Goal: Task Accomplishment & Management: Use online tool/utility

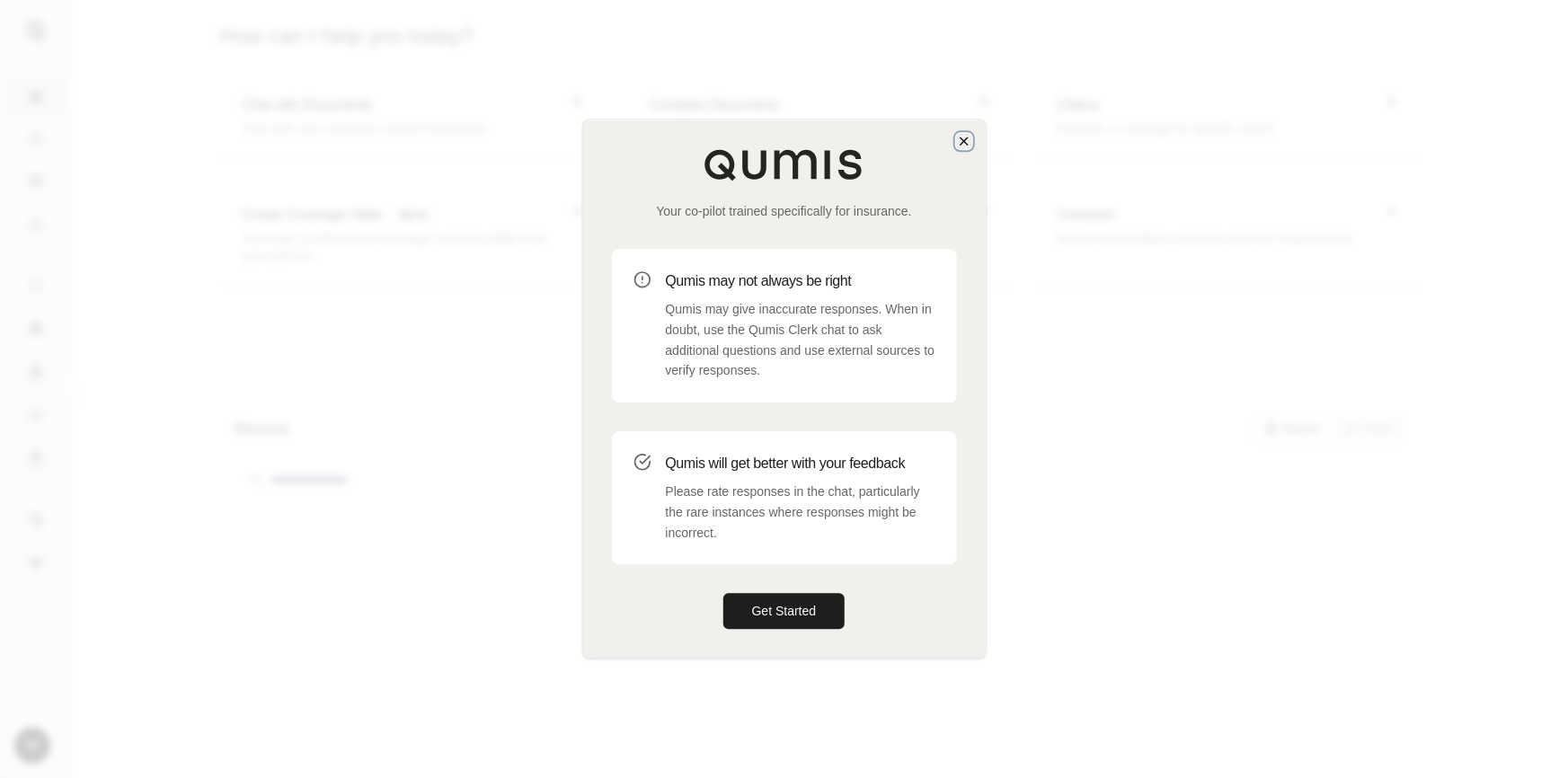
click at [958, 135] on icon "button" at bounding box center [963, 141] width 15 height 15
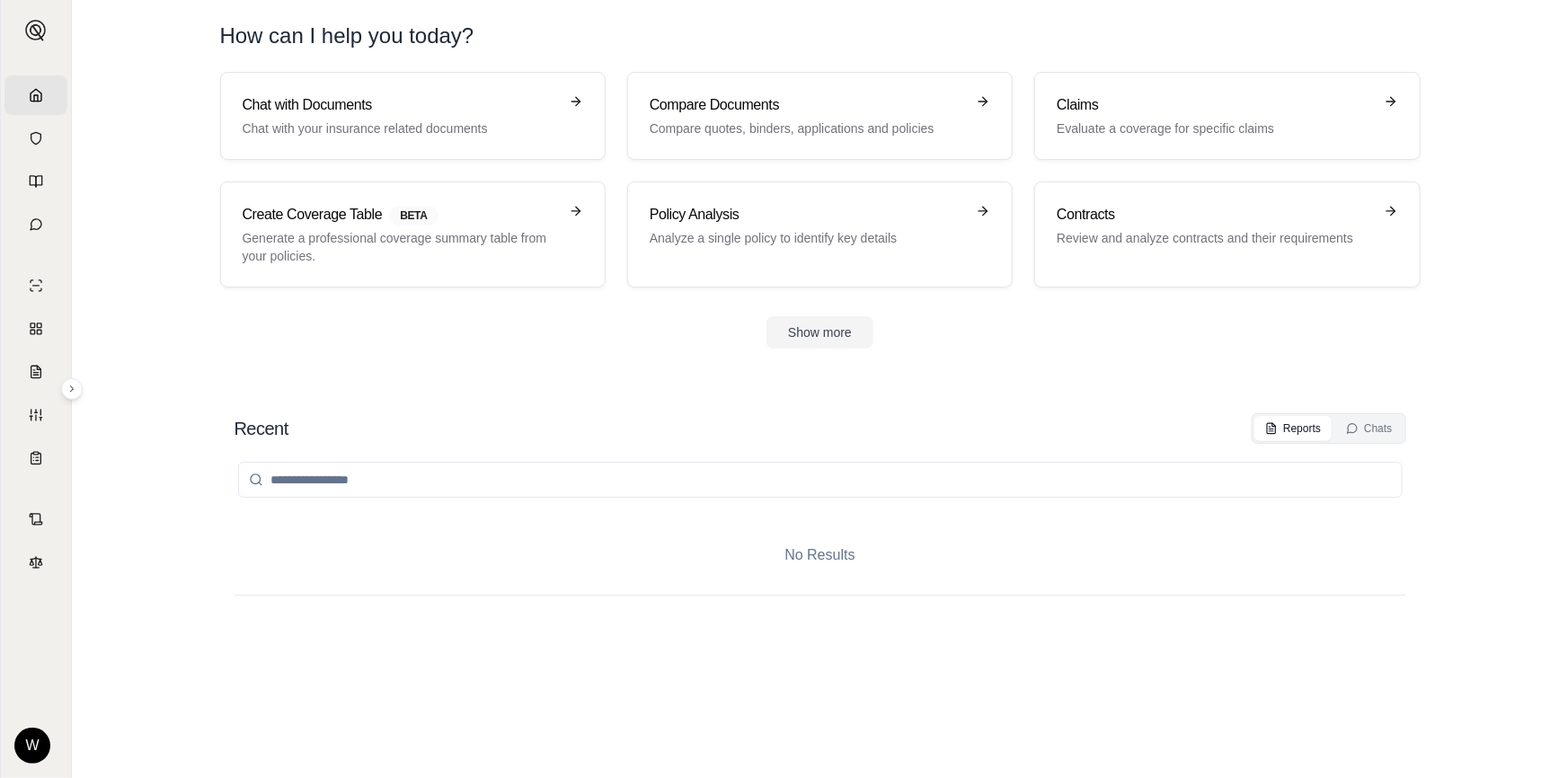
click at [649, 476] on input "search" at bounding box center [820, 479] width 1164 height 36
type input "********"
click at [1357, 412] on div "Recent Reports Chats ******** No Results" at bounding box center [820, 577] width 1200 height 358
click at [1358, 418] on button "Chats" at bounding box center [1368, 428] width 68 height 25
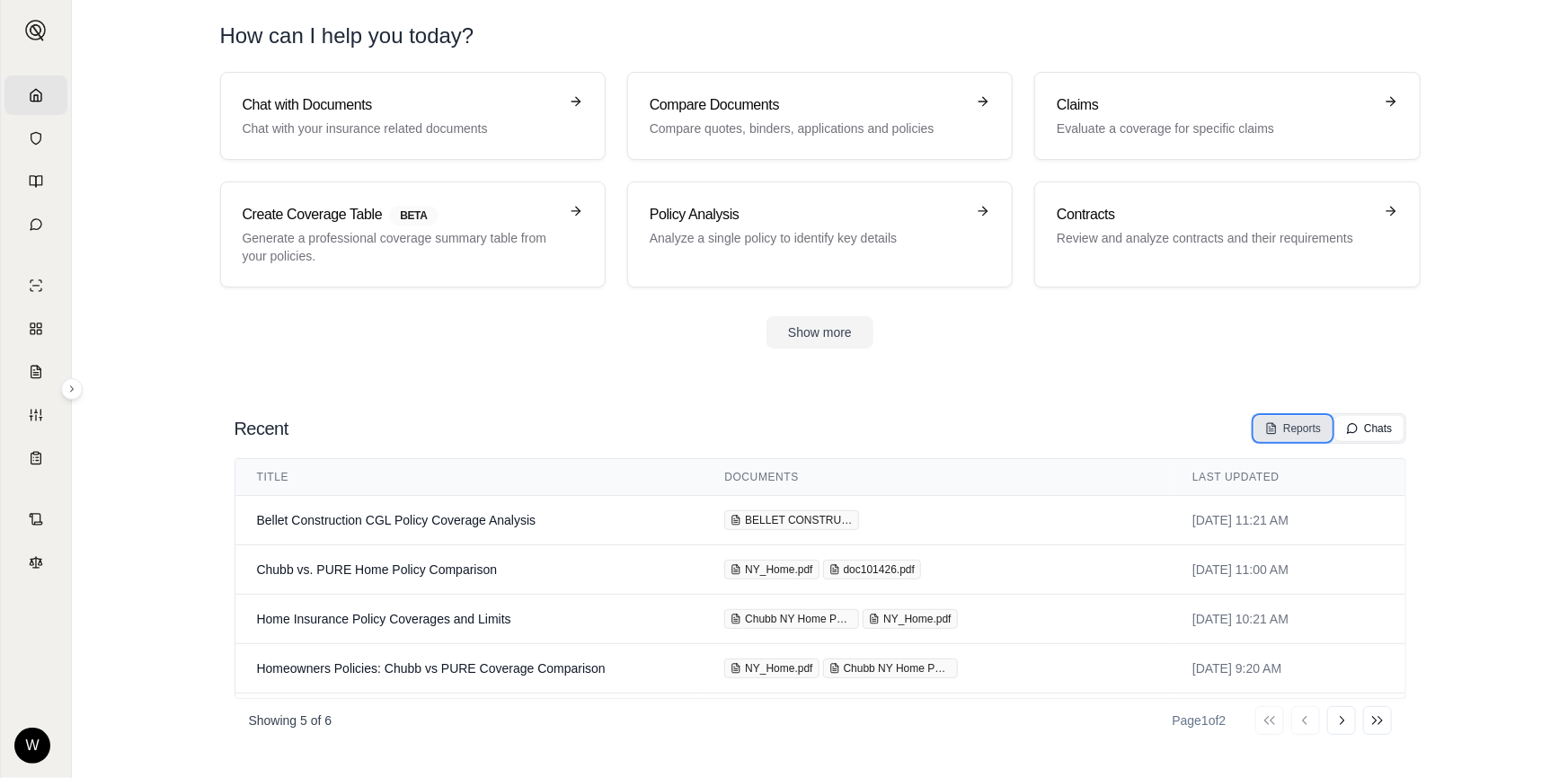
click at [1307, 421] on div "Reports" at bounding box center [1293, 428] width 56 height 15
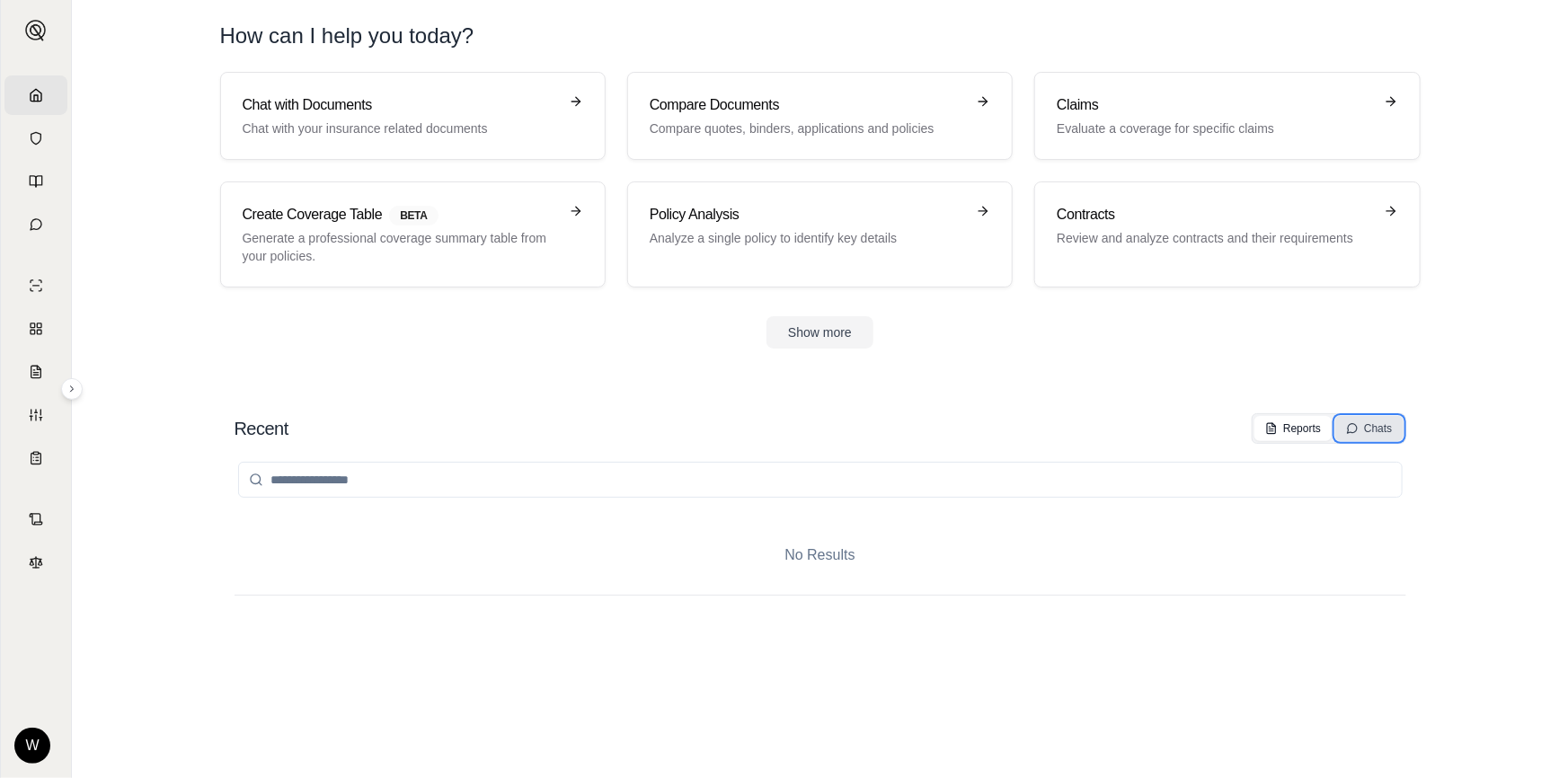
click at [1353, 427] on icon at bounding box center [1351, 428] width 13 height 13
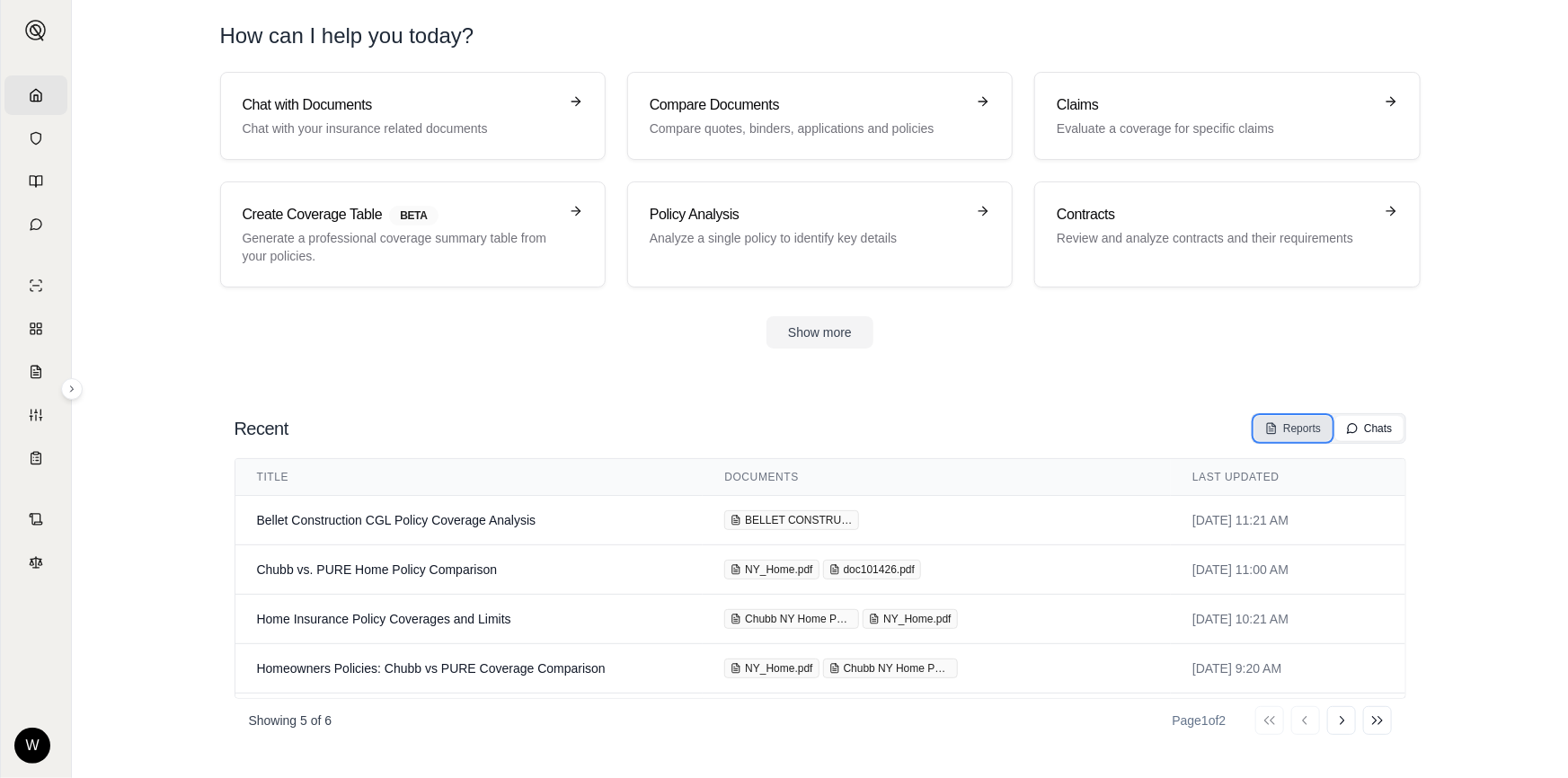
click at [1298, 431] on div "Reports" at bounding box center [1293, 428] width 56 height 15
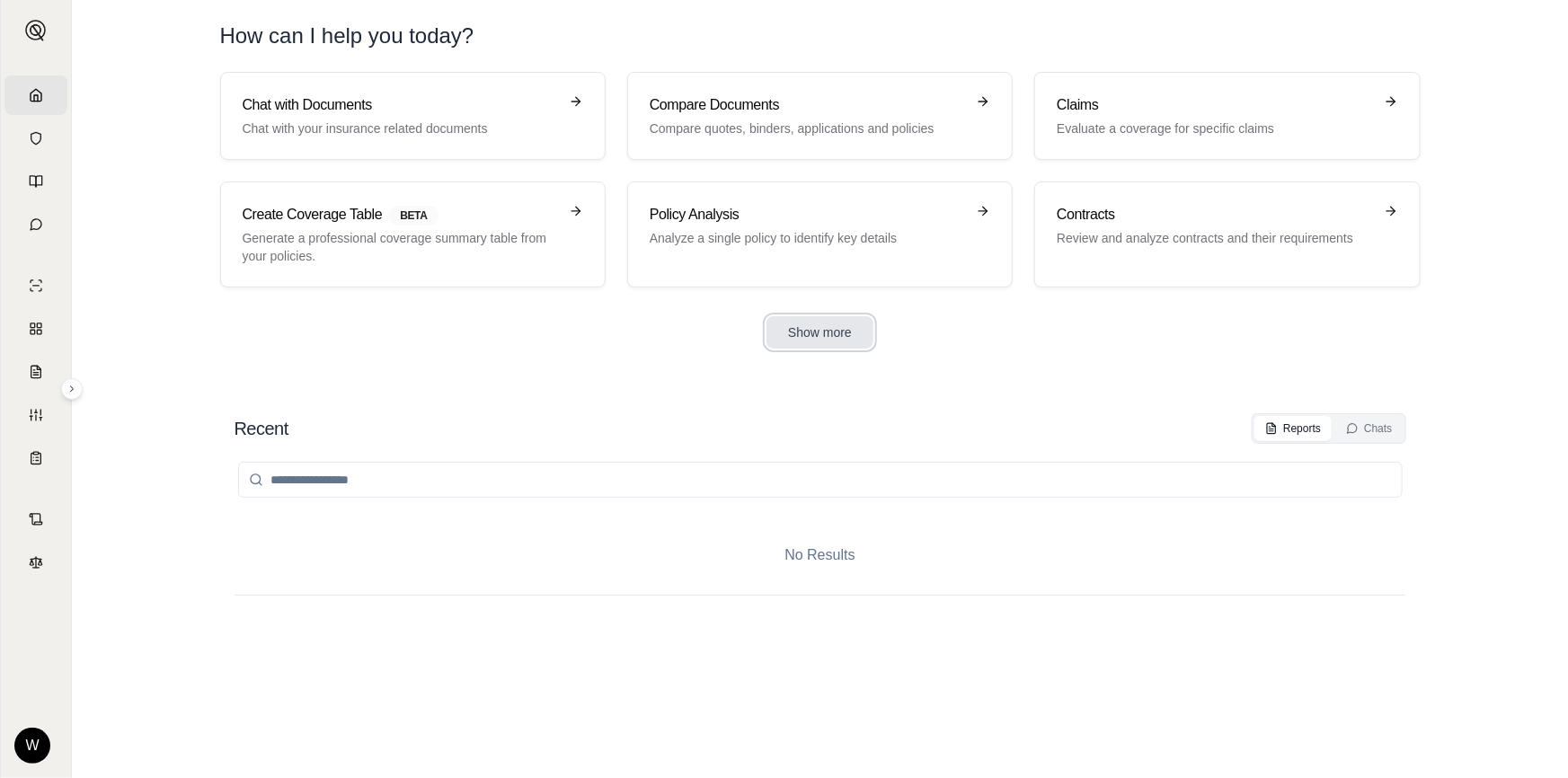
click at [809, 343] on button "Show more" at bounding box center [819, 332] width 107 height 32
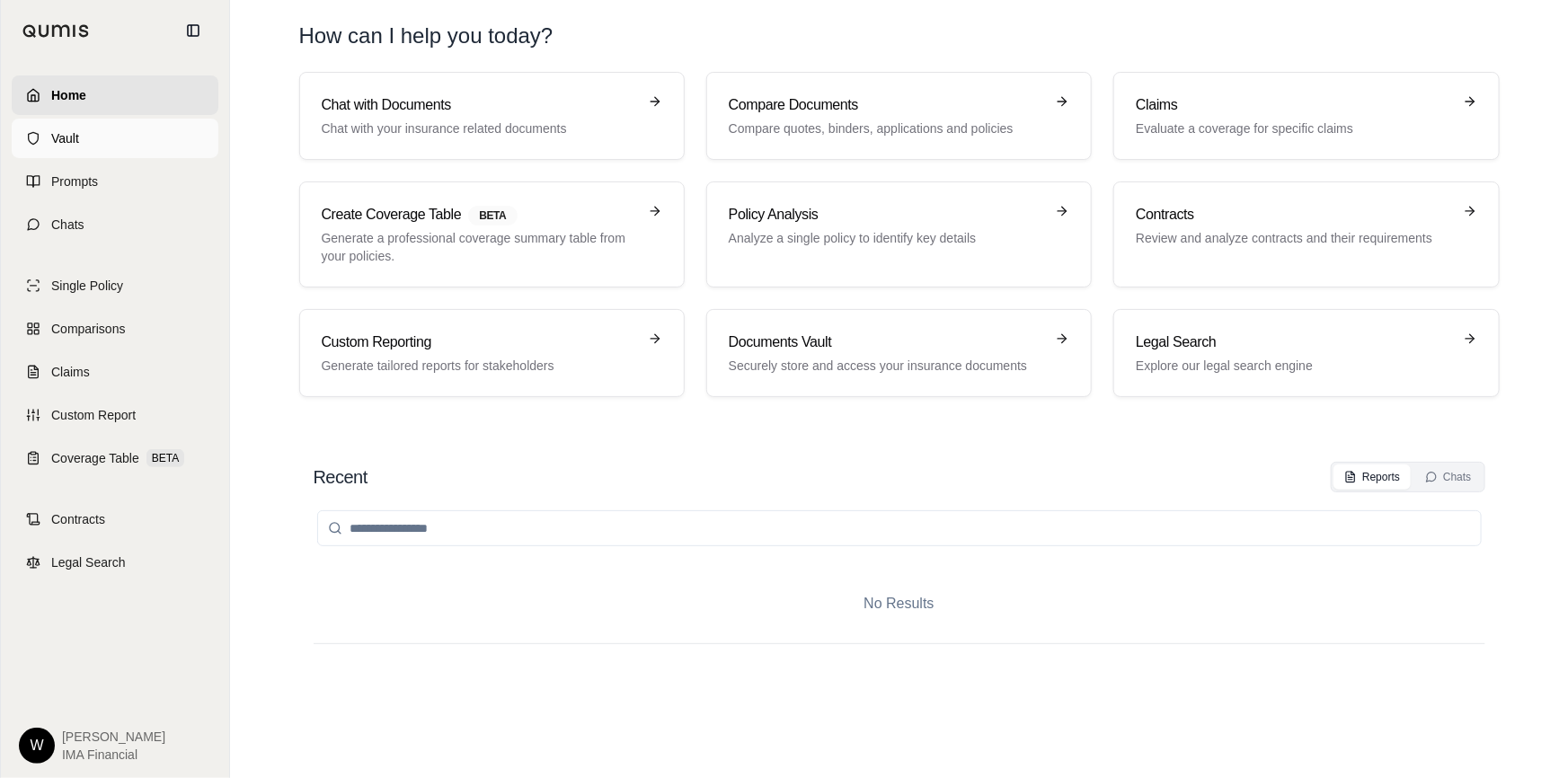
click at [63, 134] on span "Vault" at bounding box center [65, 138] width 27 height 18
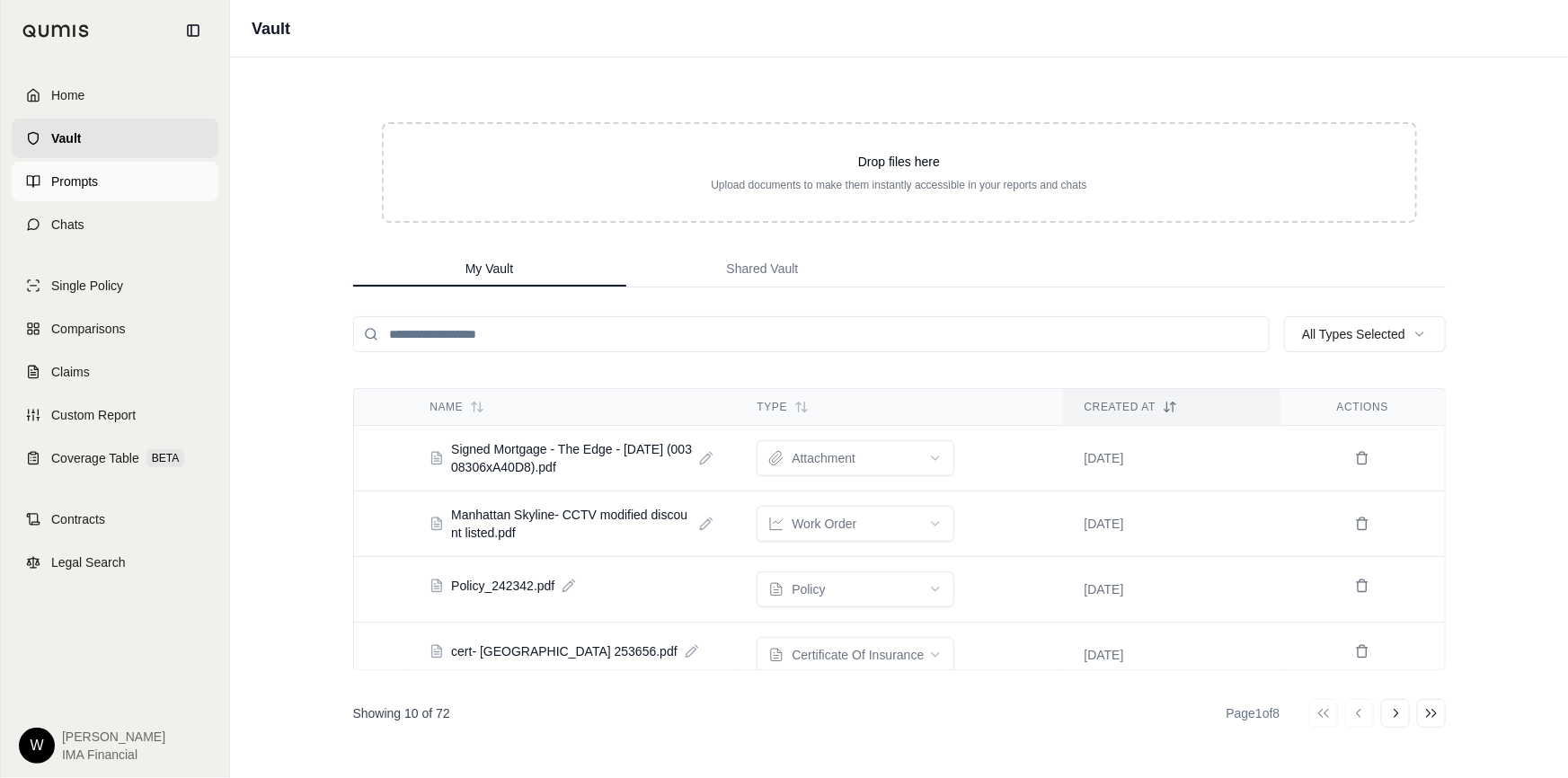
click at [105, 176] on link "Prompts" at bounding box center [115, 181] width 207 height 39
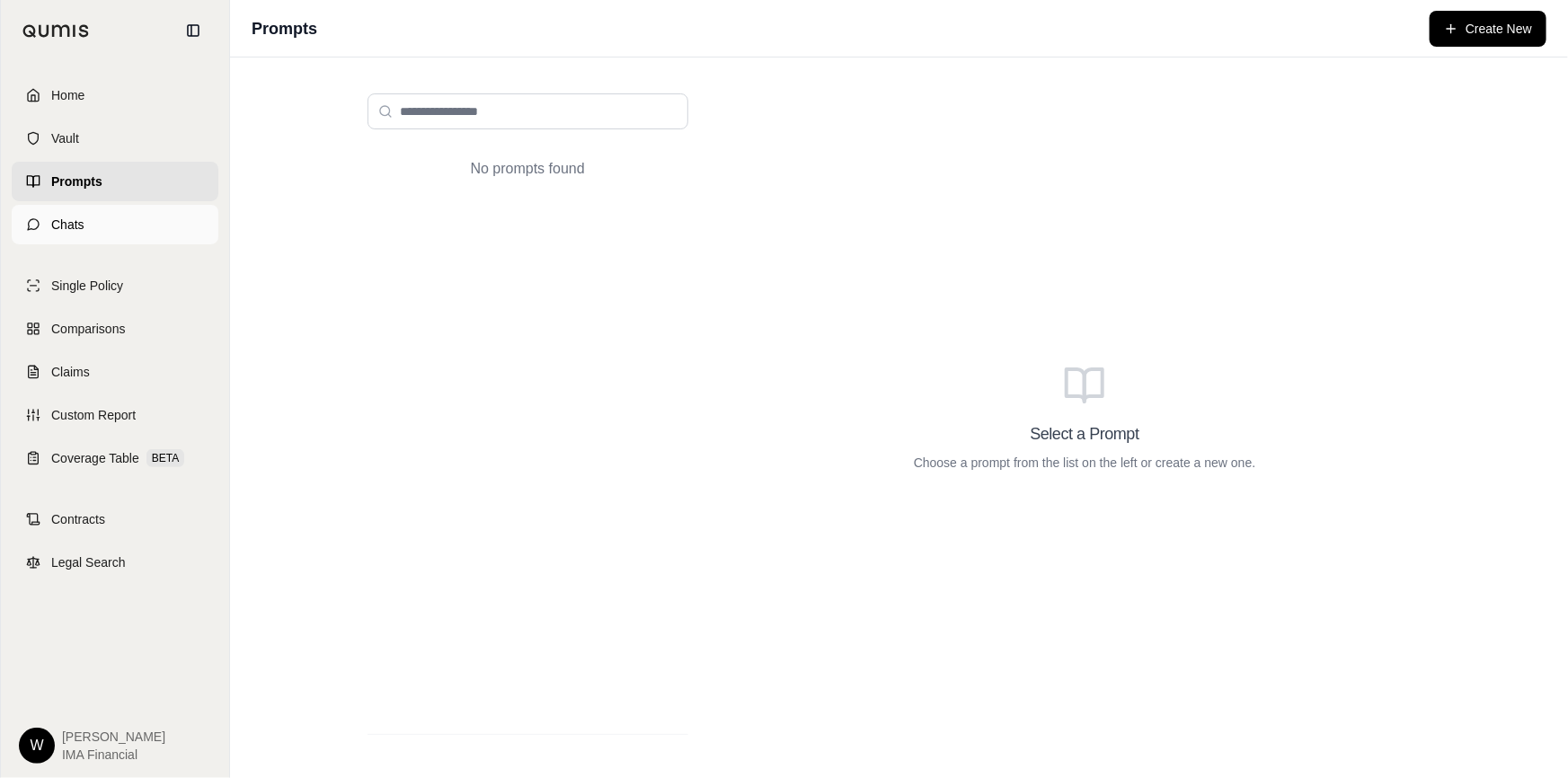
click at [99, 221] on link "Chats" at bounding box center [115, 224] width 207 height 39
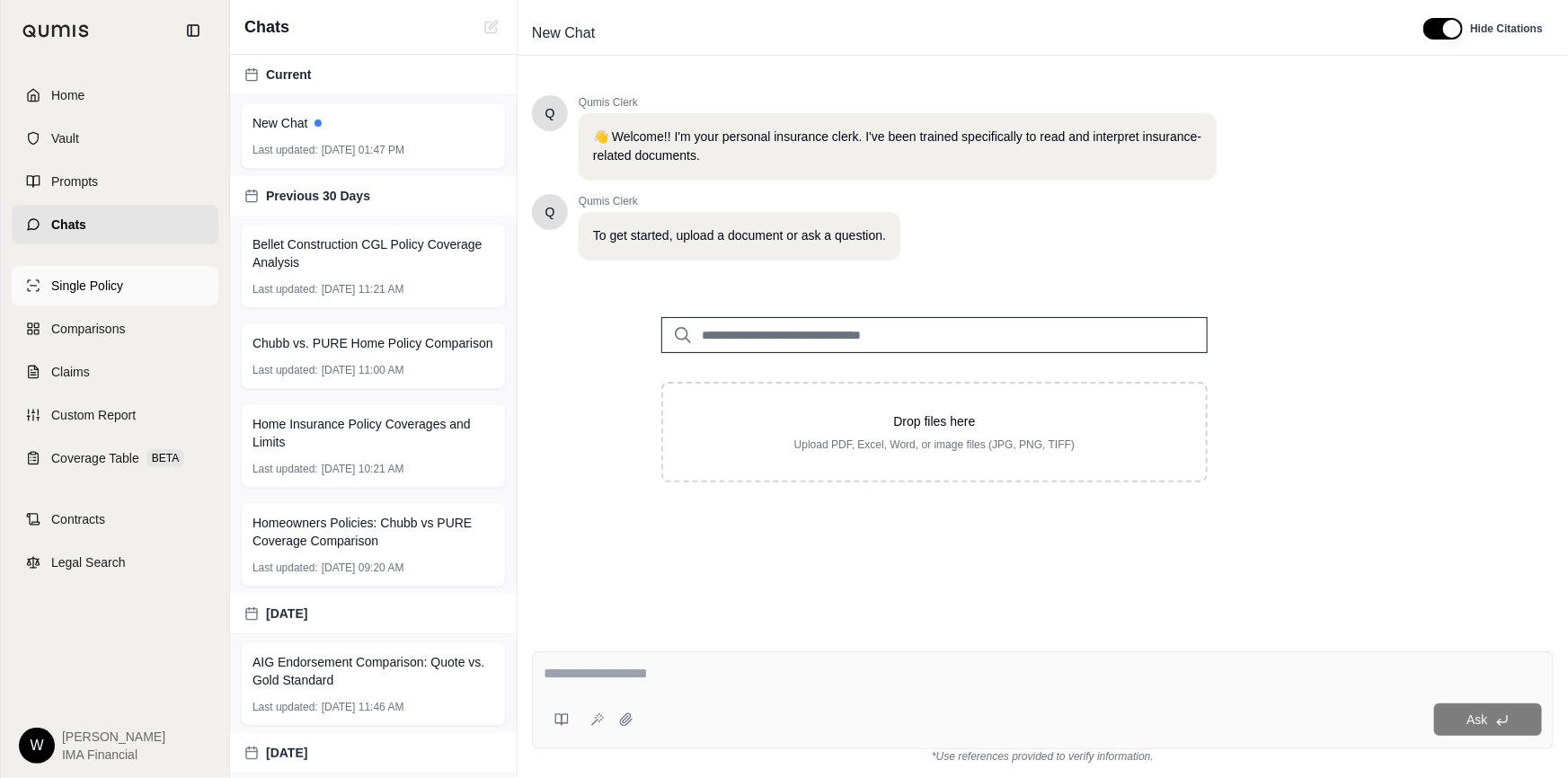
click at [130, 290] on link "Single Policy" at bounding box center [115, 285] width 207 height 39
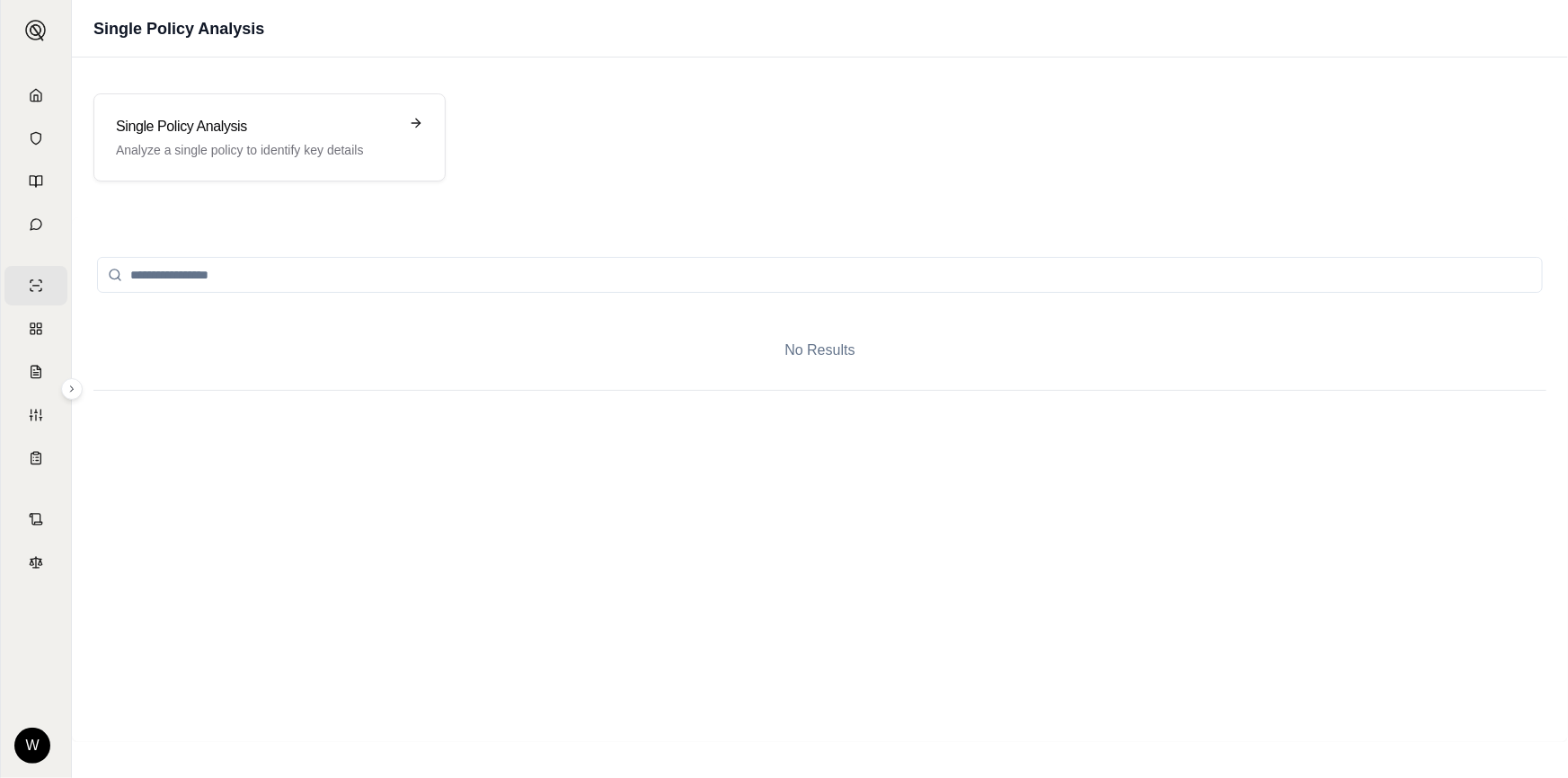
click at [72, 403] on div "No Results" at bounding box center [819, 479] width 1495 height 524
click at [72, 389] on icon at bounding box center [72, 388] width 3 height 5
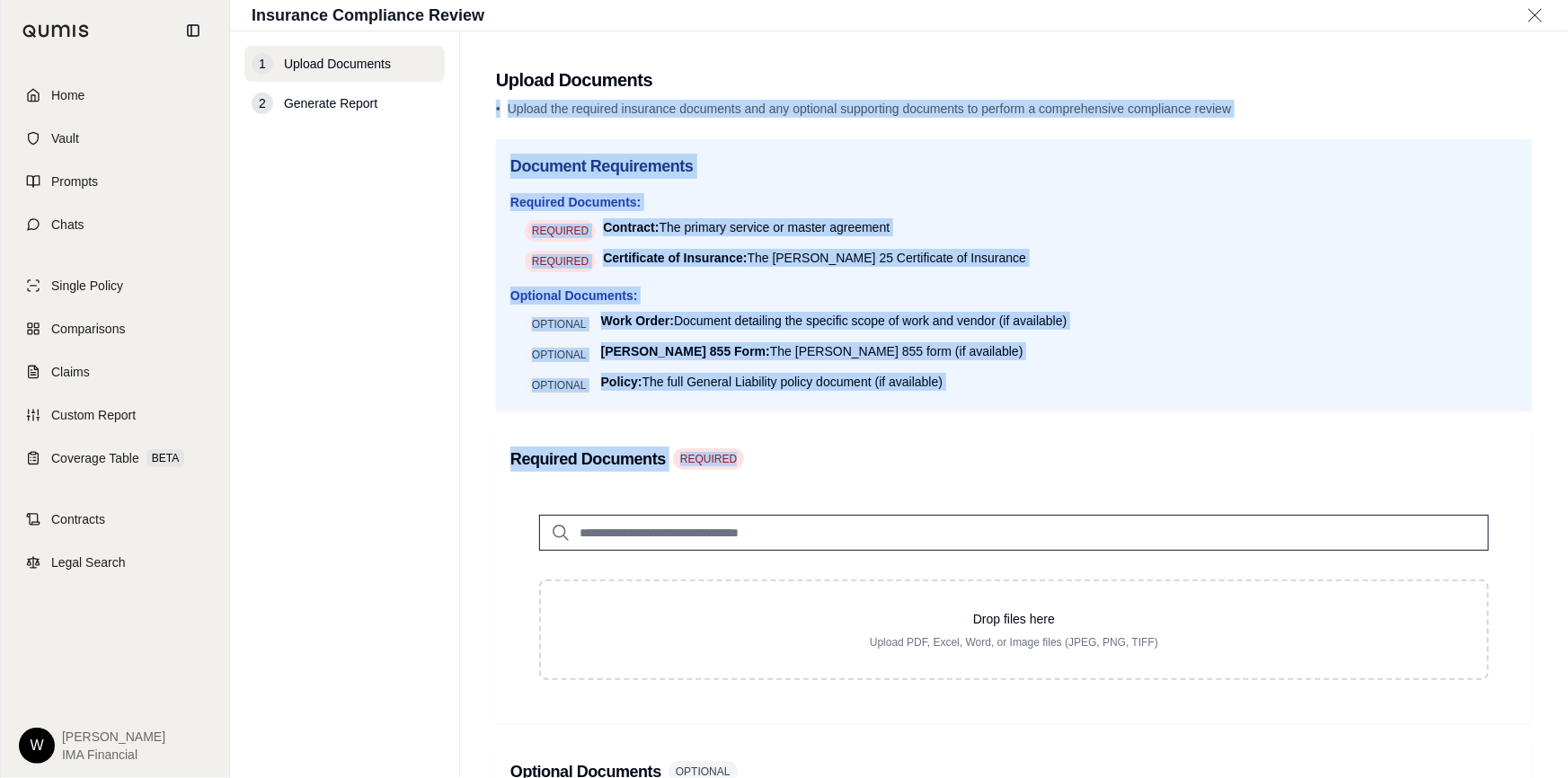
drag, startPoint x: 750, startPoint y: 74, endPoint x: 1004, endPoint y: 504, distance: 499.4
click at [1004, 504] on main "Upload Documents • Upload the required insurance documents and any optional sup…" at bounding box center [1013, 405] width 1107 height 747
click at [1004, 507] on div at bounding box center [1014, 518] width 1007 height 65
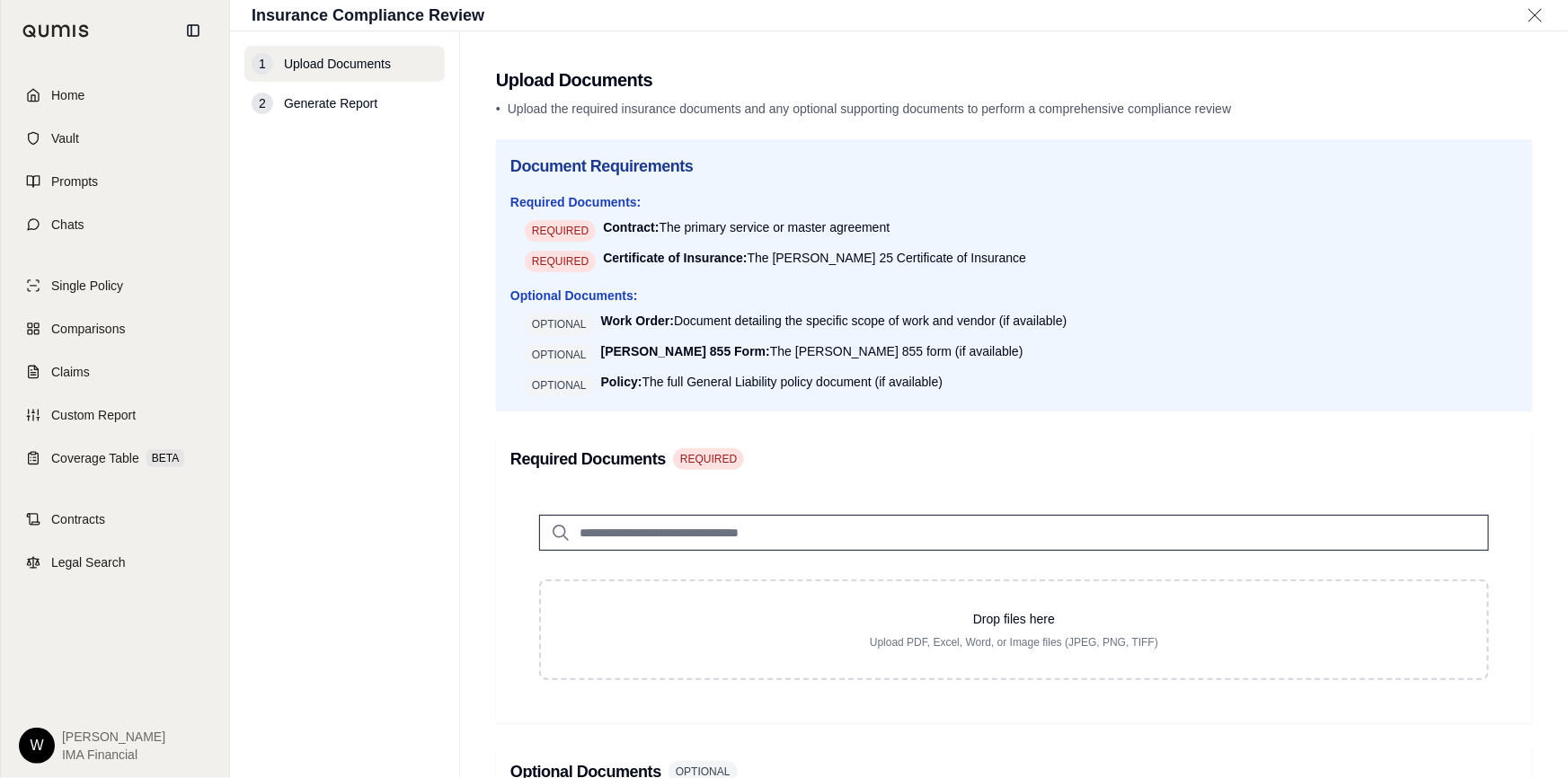
drag, startPoint x: 1004, startPoint y: 507, endPoint x: 512, endPoint y: -6, distance: 710.8
click at [512, 0] on html "Home Vault Prompts Chats Single Policy Comparisons Claims Custom Report Coverag…" at bounding box center [784, 389] width 1568 height 778
click at [529, 93] on main "Upload Documents • Upload the required insurance documents and any optional sup…" at bounding box center [1013, 405] width 1107 height 747
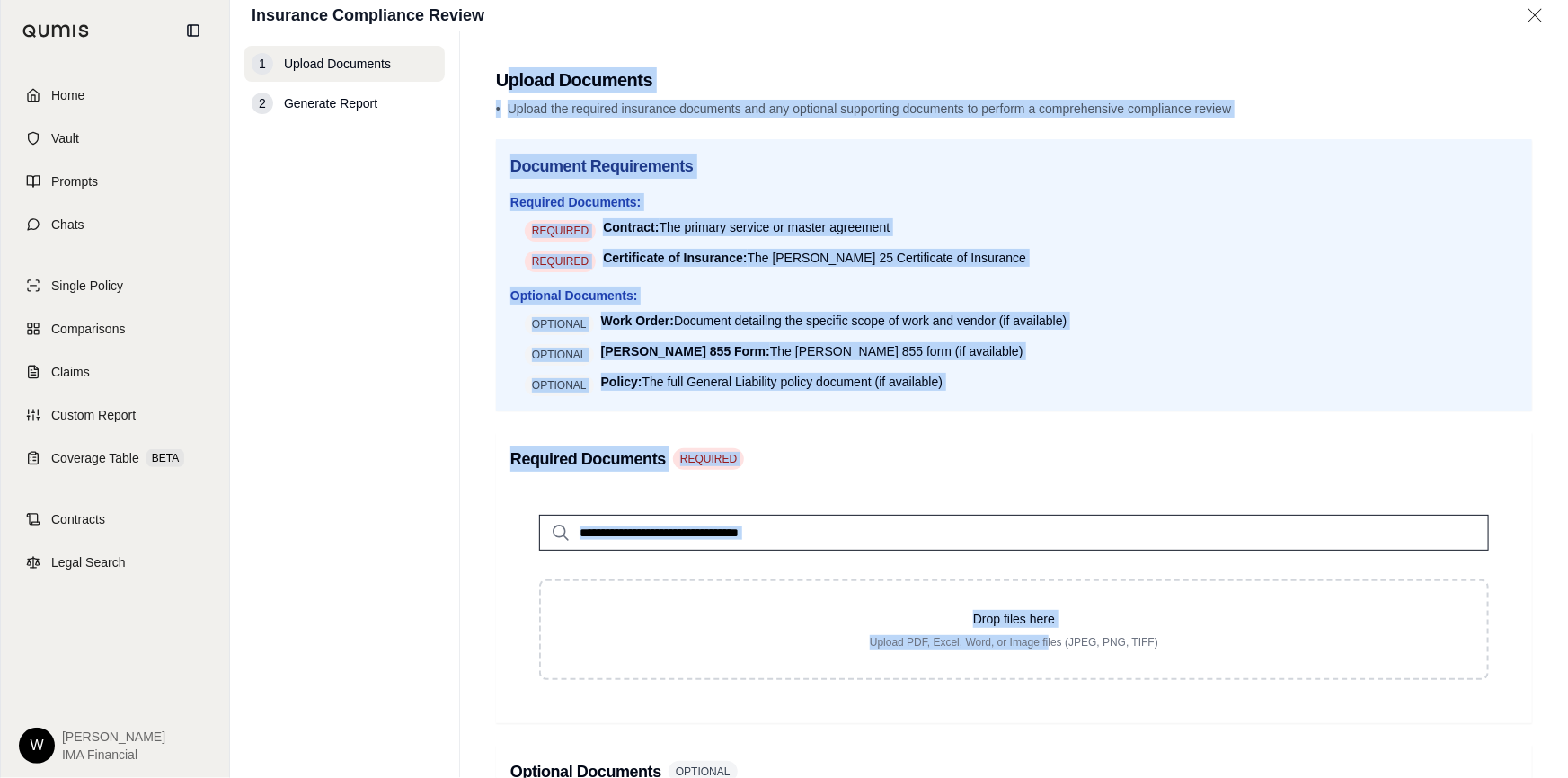
drag, startPoint x: 503, startPoint y: 58, endPoint x: 1083, endPoint y: 727, distance: 885.4
click at [1051, 727] on main "Upload Documents • Upload the required insurance documents and any optional sup…" at bounding box center [1013, 405] width 1107 height 747
click at [772, 88] on h2 "Upload Documents" at bounding box center [1013, 80] width 1036 height 25
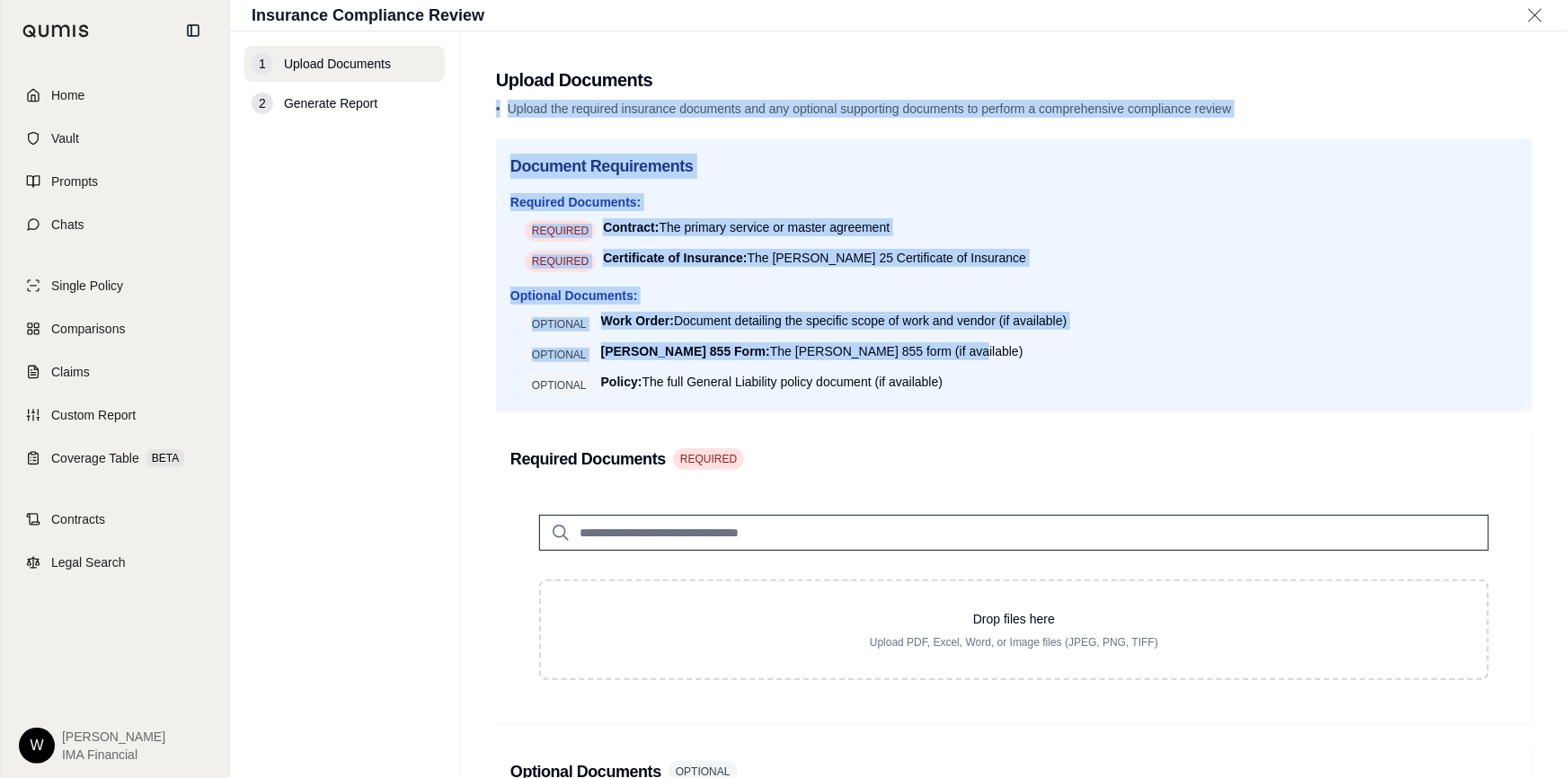
drag, startPoint x: 749, startPoint y: 83, endPoint x: 997, endPoint y: 344, distance: 360.0
click at [997, 344] on main "Upload Documents • Upload the required insurance documents and any optional sup…" at bounding box center [1013, 405] width 1107 height 747
click at [997, 344] on li "OPTIONAL [PERSON_NAME] 855 Form: The [PERSON_NAME] 855 form (if available)" at bounding box center [1020, 354] width 993 height 24
